Goal: Task Accomplishment & Management: Complete application form

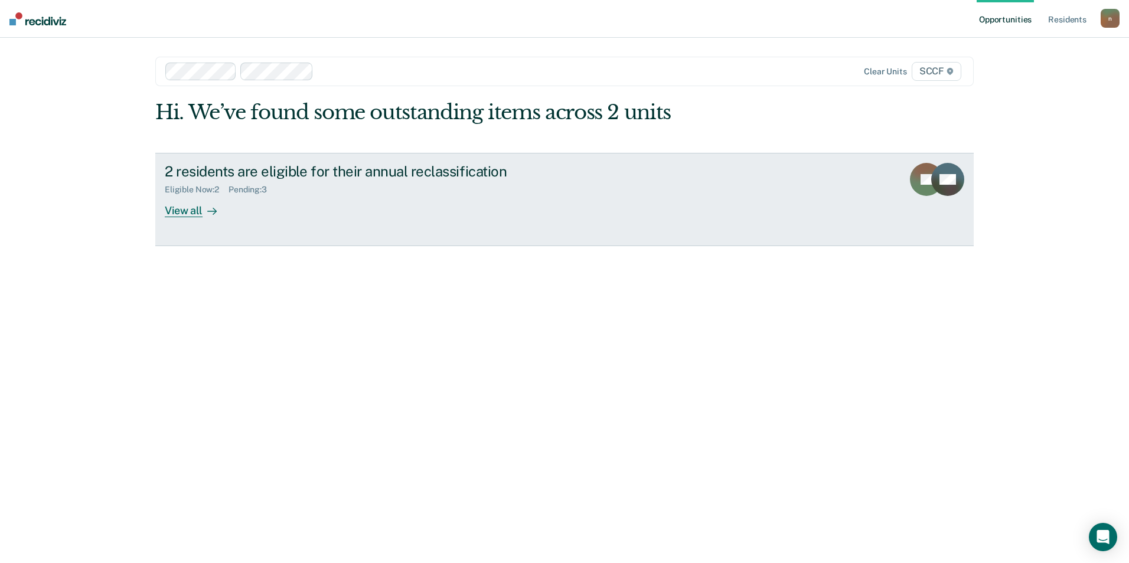
click at [480, 172] on div "2 residents are eligible for their annual reclassification" at bounding box center [372, 171] width 415 height 17
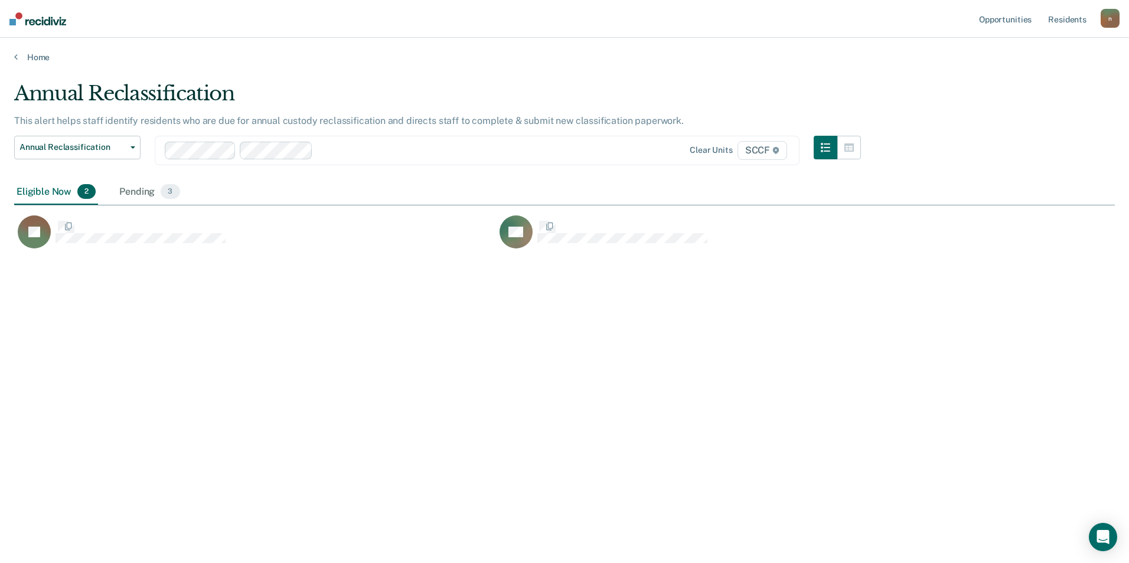
scroll to position [384, 1092]
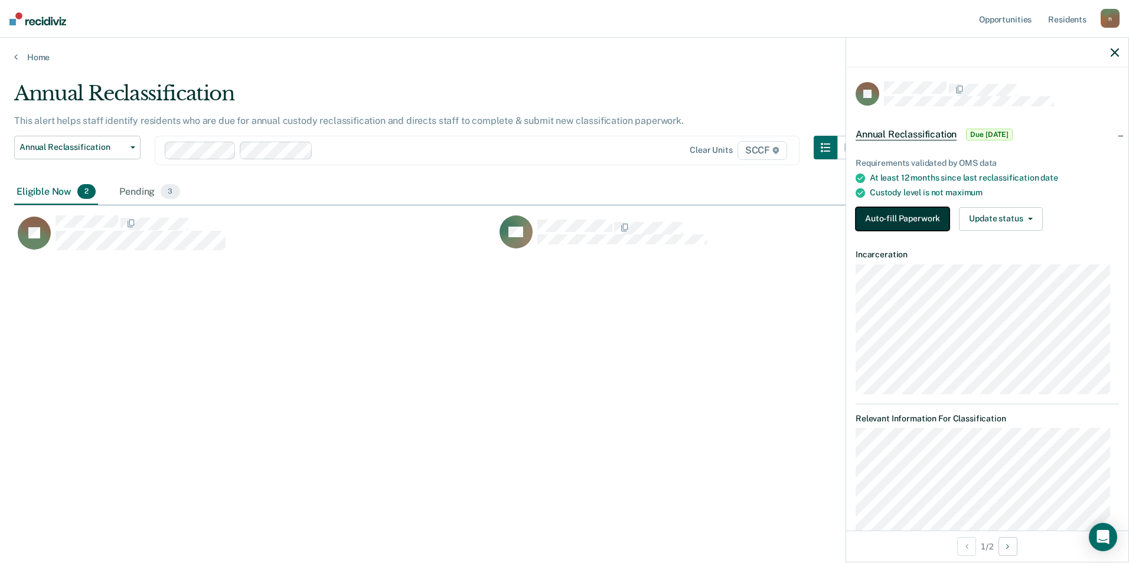
click at [933, 220] on button "Auto-fill Paperwork" at bounding box center [903, 219] width 94 height 24
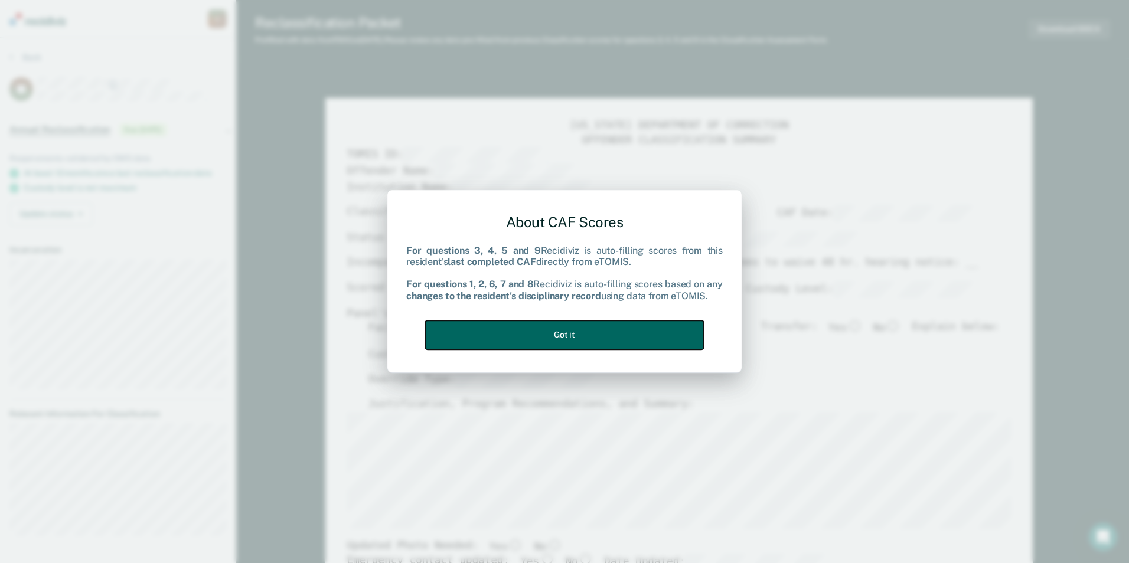
click at [674, 337] on button "Got it" at bounding box center [564, 335] width 279 height 29
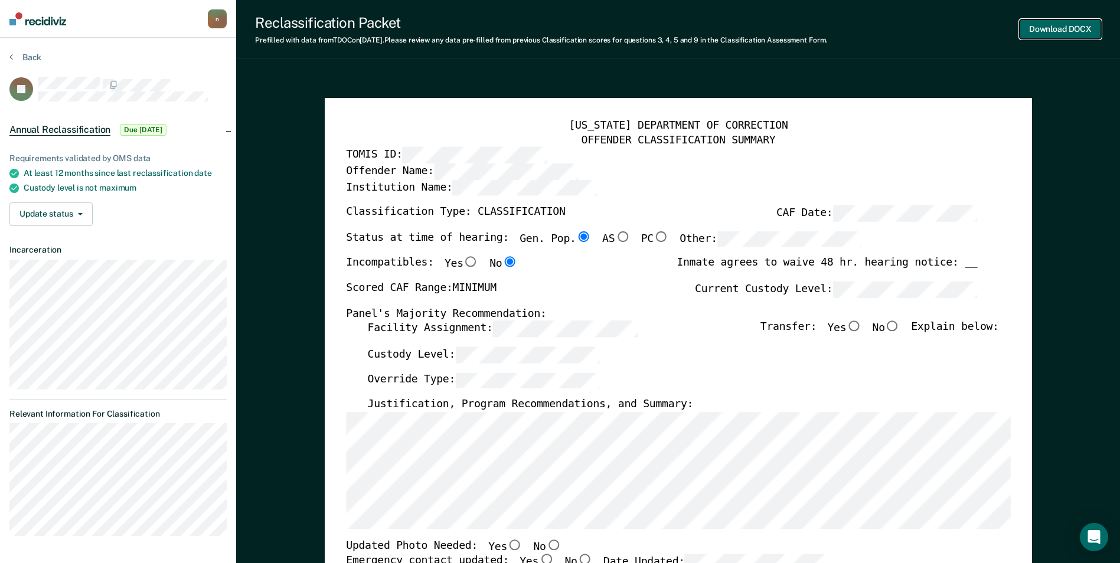
click at [1078, 31] on button "Download DOCX" at bounding box center [1061, 28] width 82 height 19
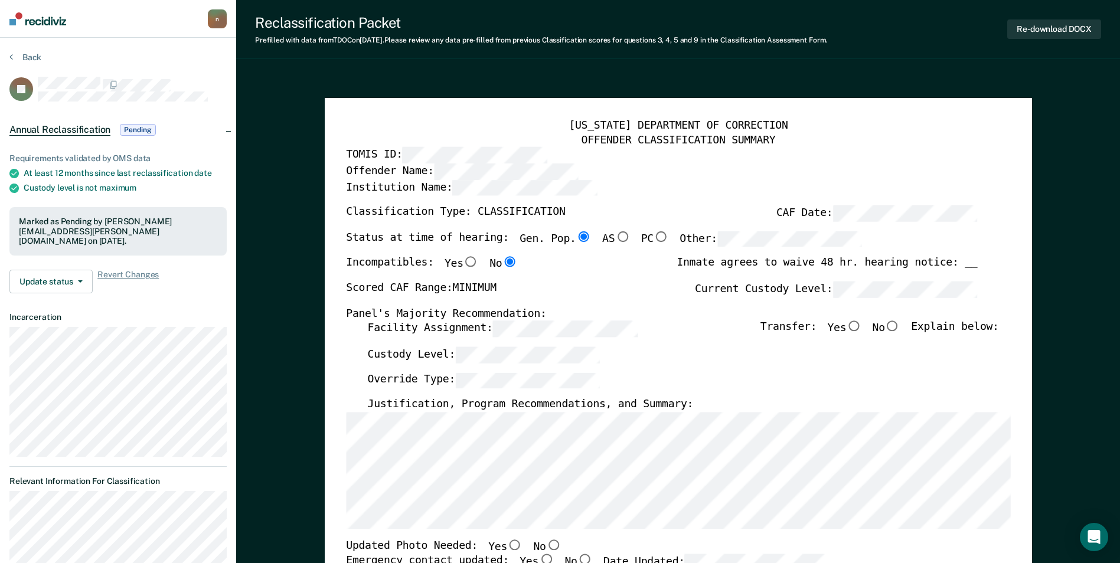
click at [26, 51] on section "Back JP Annual Reclassification Pending Requirements validated by OMS data At l…" at bounding box center [118, 332] width 236 height 589
click at [25, 55] on button "Back" at bounding box center [25, 57] width 32 height 11
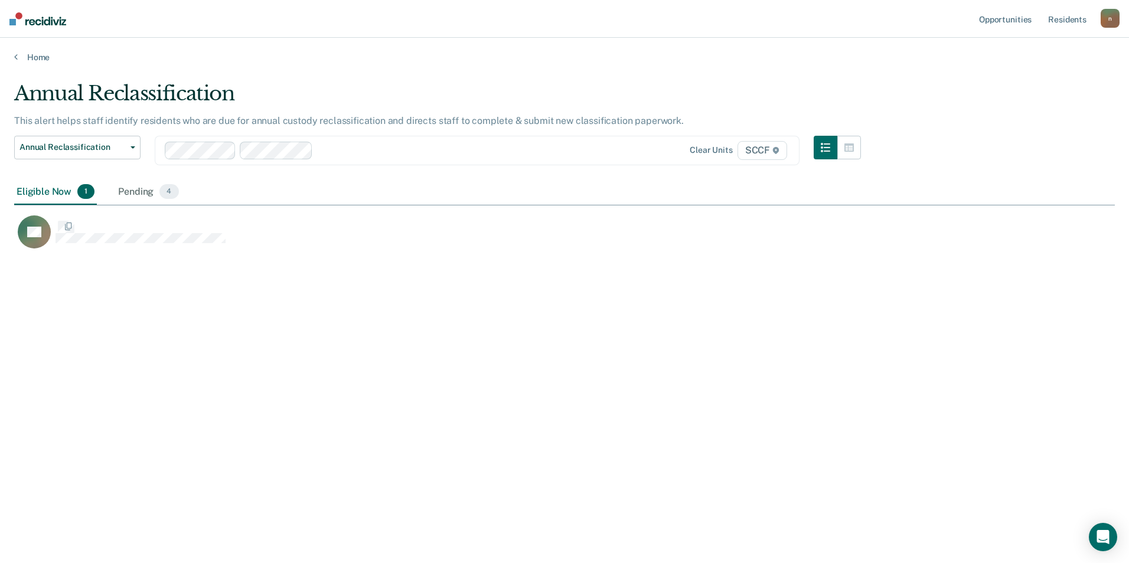
scroll to position [384, 1092]
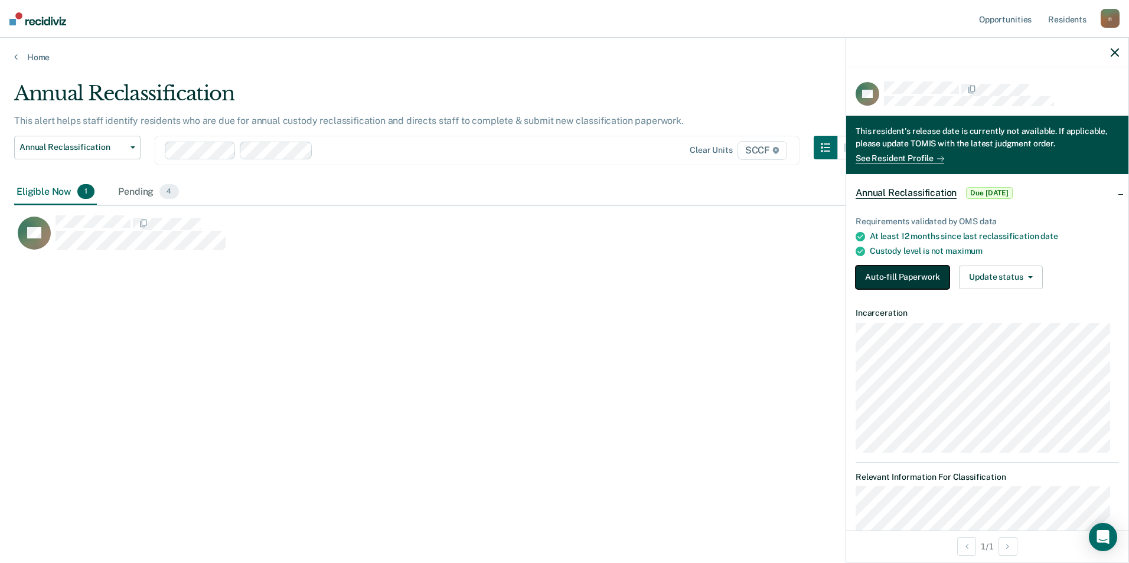
click at [918, 270] on button "Auto-fill Paperwork" at bounding box center [903, 278] width 94 height 24
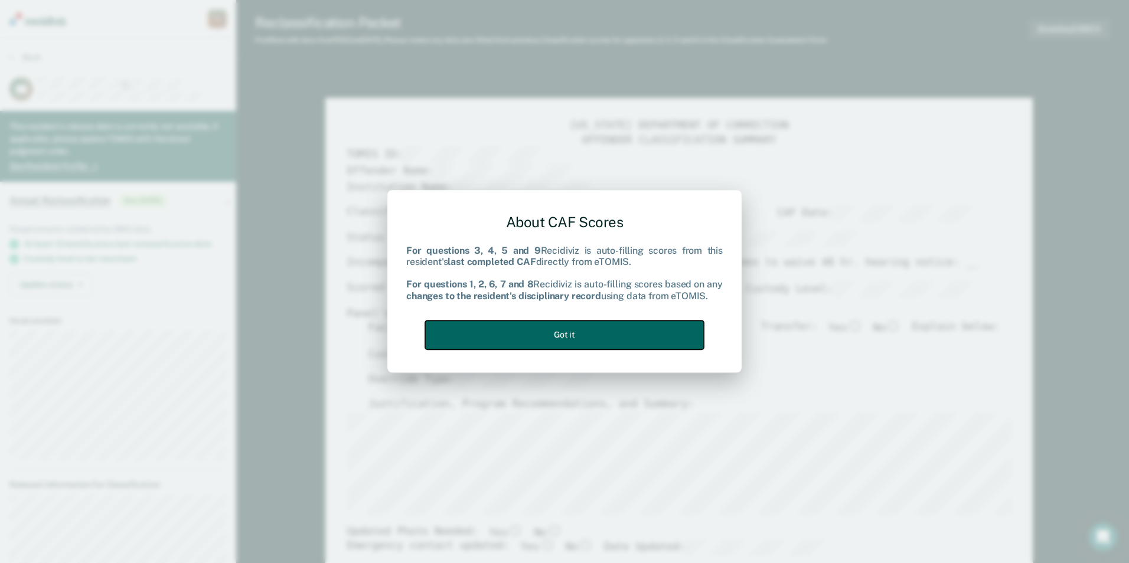
drag, startPoint x: 579, startPoint y: 340, endPoint x: 621, endPoint y: 326, distance: 43.5
click at [580, 339] on button "Got it" at bounding box center [564, 335] width 279 height 29
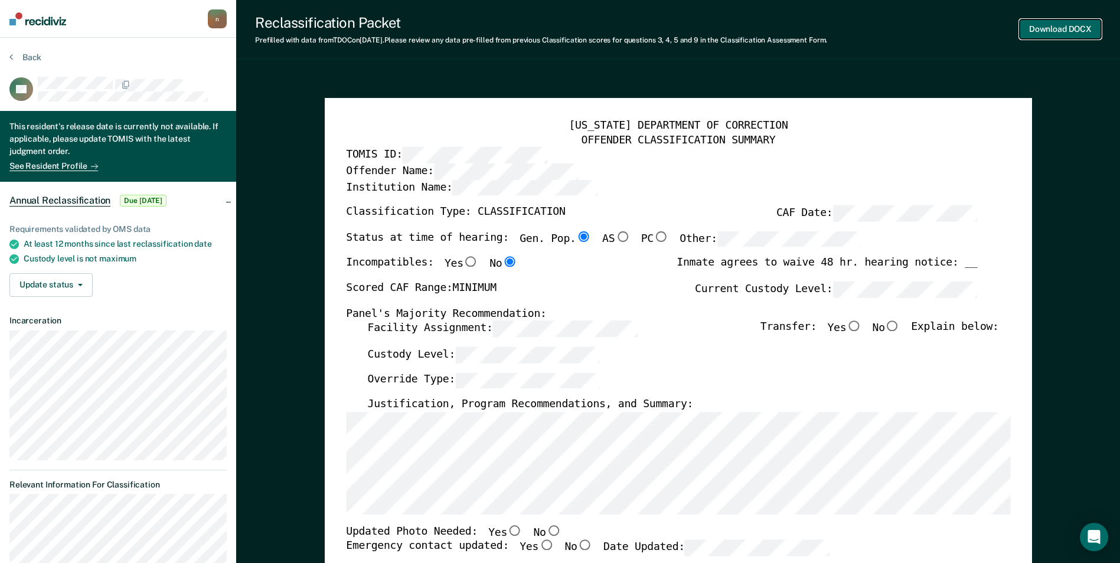
click at [1078, 33] on button "Download DOCX" at bounding box center [1061, 28] width 82 height 19
type textarea "x"
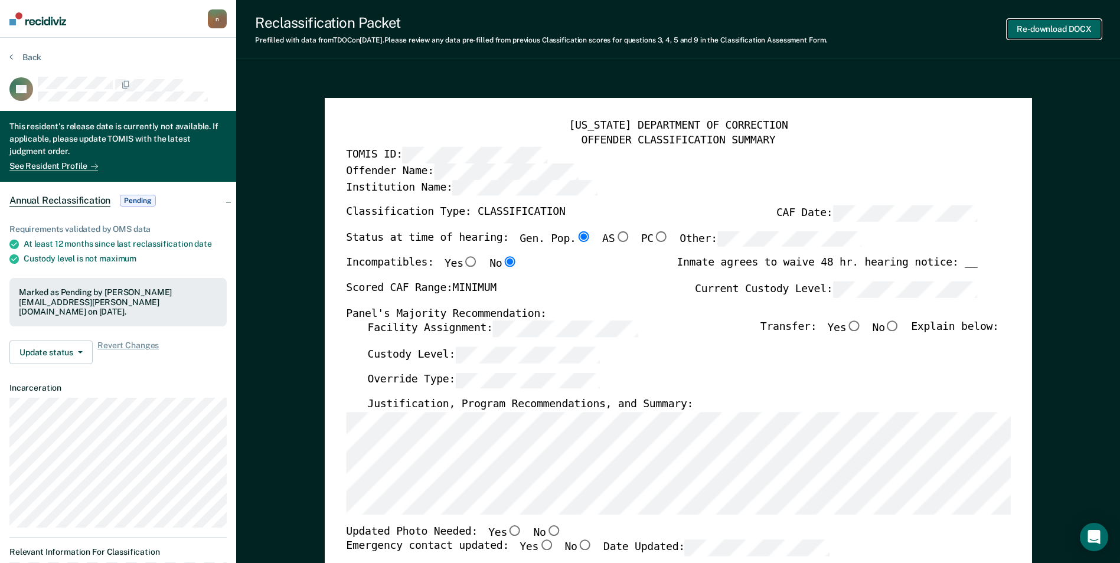
click at [1058, 31] on button "Re-download DOCX" at bounding box center [1055, 28] width 94 height 19
click at [74, 357] on button "Update status" at bounding box center [50, 353] width 83 height 24
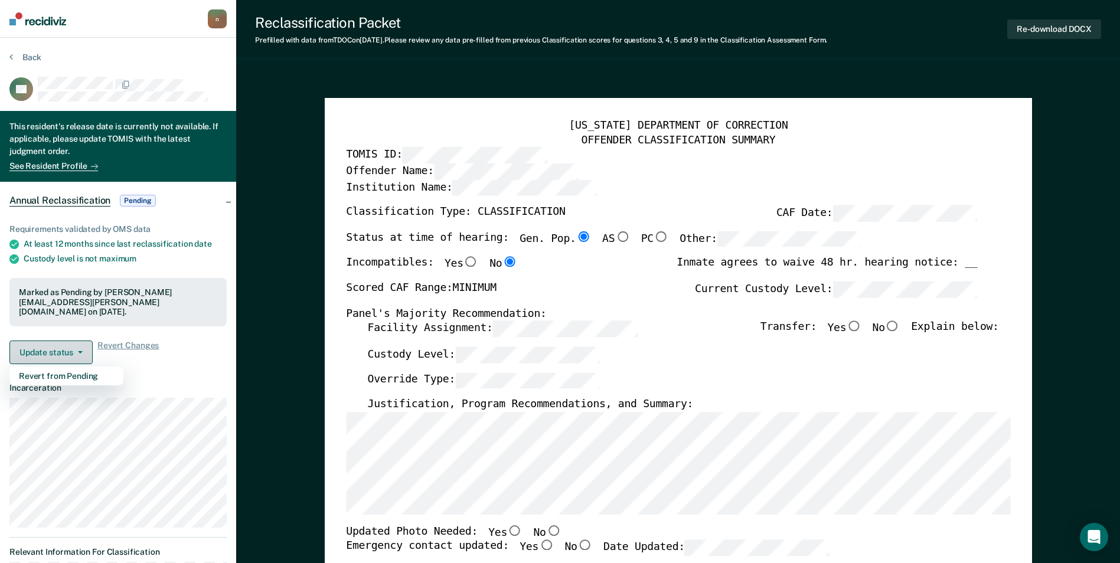
click at [74, 357] on button "Update status" at bounding box center [50, 353] width 83 height 24
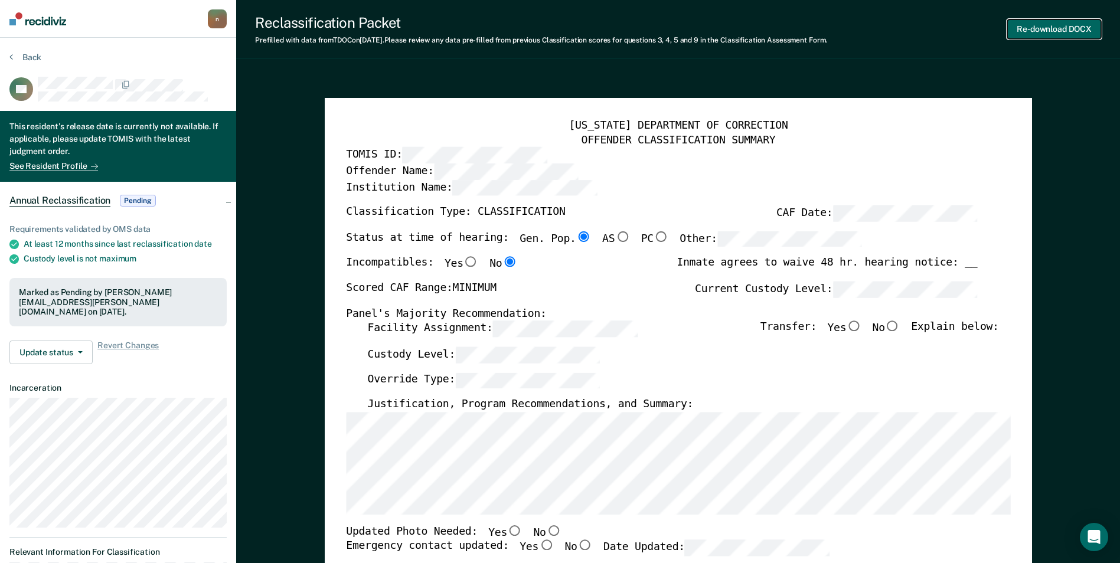
click at [1057, 30] on button "Re-download DOCX" at bounding box center [1055, 28] width 94 height 19
